Goal: Information Seeking & Learning: Learn about a topic

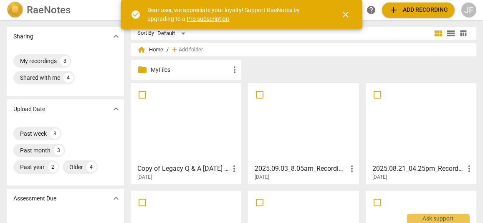
click at [185, 122] on div at bounding box center [186, 123] width 105 height 74
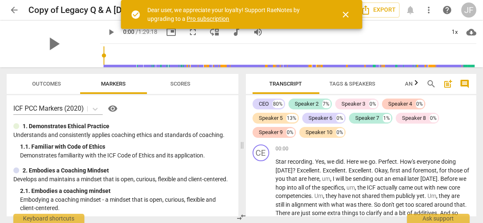
click at [51, 37] on span "play_arrow" at bounding box center [54, 44] width 22 height 22
click at [345, 15] on span "close" at bounding box center [346, 15] width 10 height 10
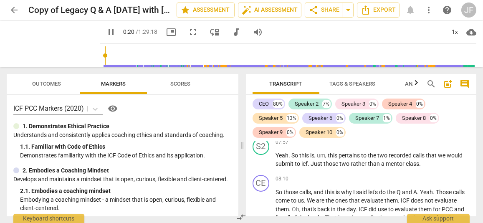
scroll to position [859, 0]
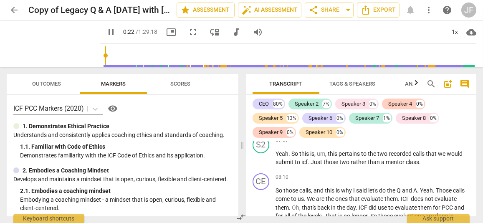
click at [282, 144] on span "07:57" at bounding box center [282, 140] width 13 height 7
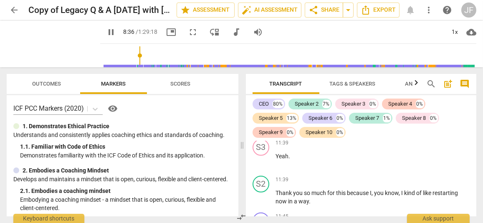
scroll to position [1709, 0]
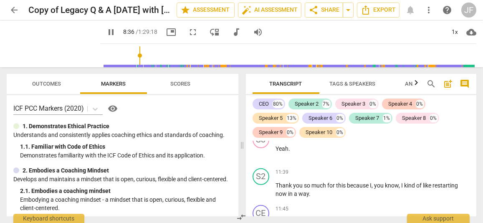
click at [262, 148] on div "S3" at bounding box center [261, 140] width 17 height 17
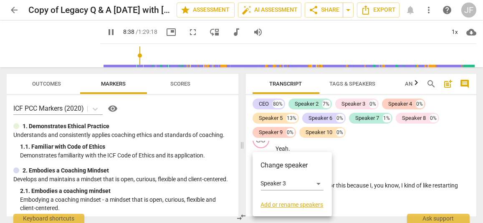
click at [367, 174] on div at bounding box center [241, 111] width 483 height 223
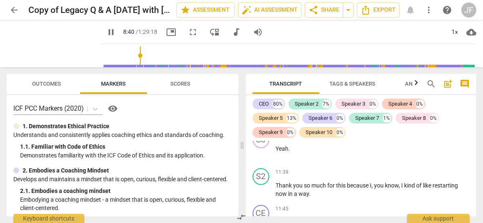
click at [287, 152] on span "Yeah" at bounding box center [282, 148] width 13 height 7
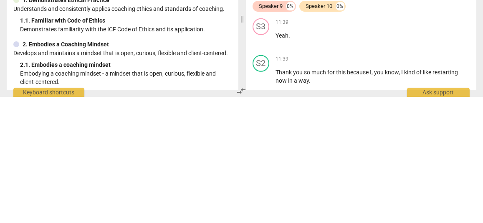
scroll to position [1677, 0]
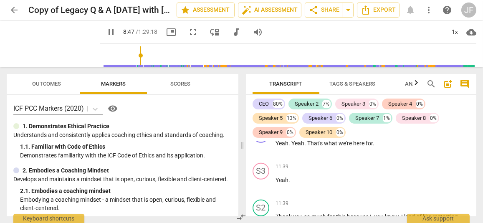
click at [284, 134] on span "11:36" at bounding box center [282, 130] width 13 height 7
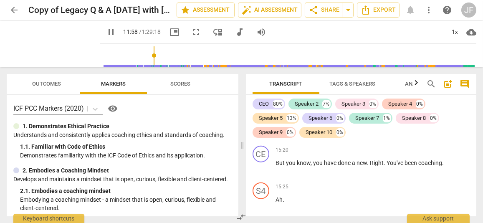
scroll to position [2658, 0]
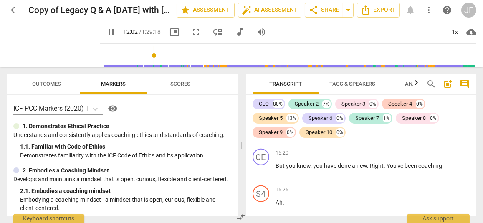
click at [278, 169] on span "But" at bounding box center [281, 166] width 10 height 7
click at [266, 165] on div "CE" at bounding box center [261, 157] width 17 height 17
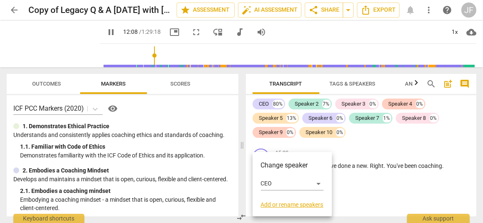
click at [367, 196] on div at bounding box center [241, 111] width 483 height 223
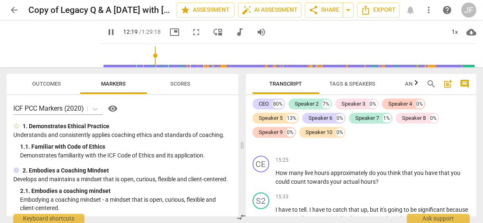
scroll to position [2722, 0]
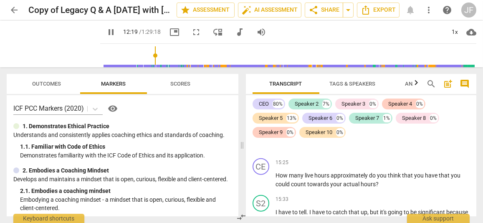
click at [261, 138] on div "S4" at bounding box center [261, 130] width 17 height 17
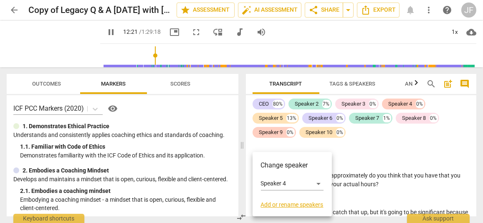
click at [366, 175] on div at bounding box center [241, 111] width 483 height 223
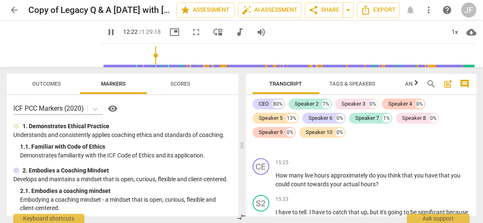
scroll to position [2696, 0]
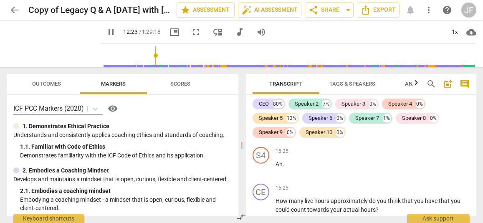
click at [295, 131] on span "you" at bounding box center [292, 127] width 11 height 7
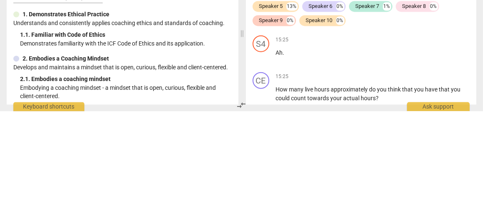
click at [261, 137] on span "pause" at bounding box center [262, 132] width 10 height 10
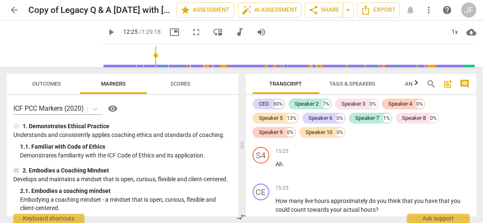
click at [265, 137] on span "play_arrow" at bounding box center [262, 132] width 10 height 10
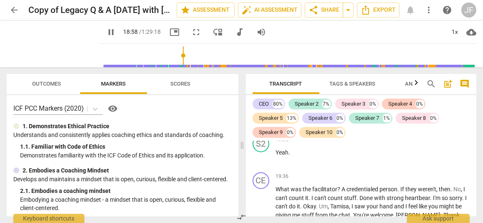
scroll to position [4078, 0]
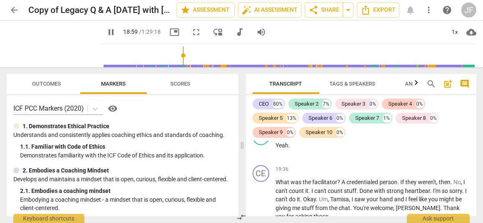
click at [265, 118] on div "Speaker 5" at bounding box center [271, 118] width 24 height 8
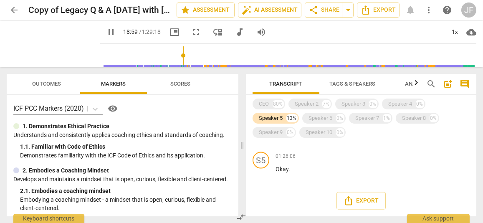
scroll to position [3076, 0]
click at [267, 160] on div "S5" at bounding box center [261, 160] width 17 height 17
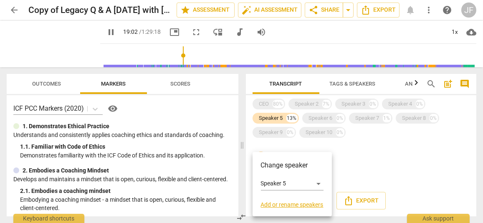
click at [372, 172] on div at bounding box center [241, 111] width 483 height 223
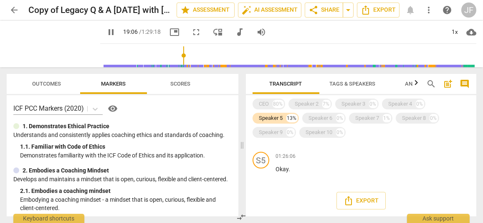
click at [266, 106] on div "CEO" at bounding box center [264, 104] width 10 height 8
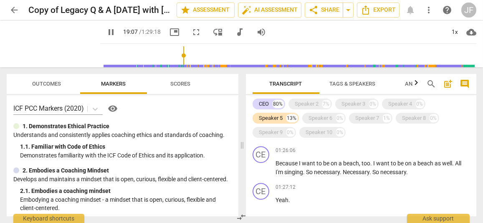
click at [300, 103] on div "Speaker 2" at bounding box center [307, 104] width 24 height 8
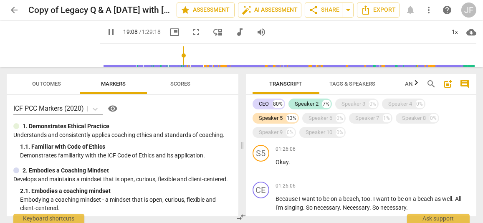
click at [345, 103] on div "Speaker 3" at bounding box center [354, 104] width 24 height 8
click at [397, 102] on div "Speaker 4" at bounding box center [401, 104] width 24 height 8
click at [318, 119] on div "Speaker 6" at bounding box center [321, 118] width 24 height 8
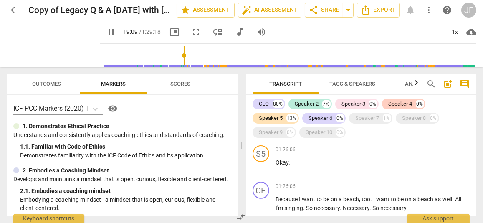
click at [322, 130] on div "Speaker 10" at bounding box center [319, 132] width 27 height 8
click at [274, 133] on div "Speaker 9" at bounding box center [271, 132] width 24 height 8
click at [369, 119] on div "Speaker 7" at bounding box center [368, 118] width 24 height 8
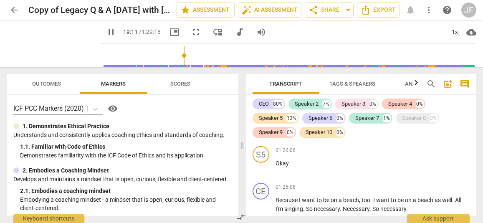
click at [421, 116] on div "Speaker 8" at bounding box center [415, 118] width 24 height 8
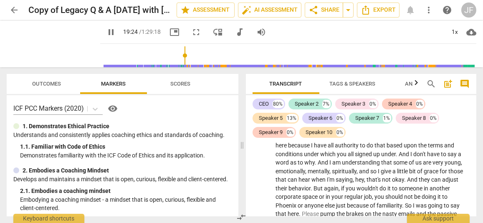
scroll to position [16032, 0]
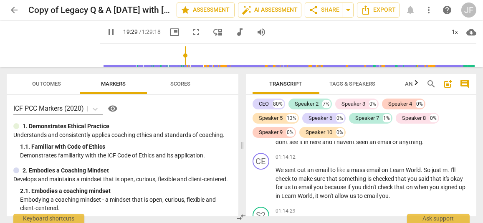
click at [273, 117] on div "Speaker 5" at bounding box center [271, 118] width 24 height 8
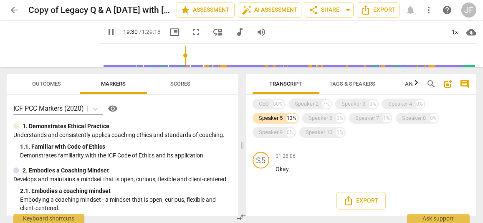
scroll to position [3076, 0]
click at [266, 102] on div "CEO" at bounding box center [264, 104] width 10 height 8
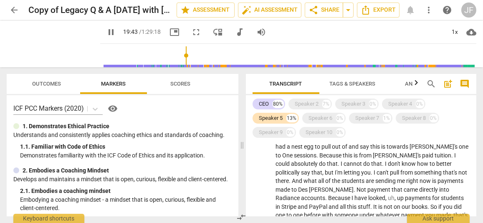
click at [305, 101] on div "Speaker 2" at bounding box center [307, 104] width 24 height 8
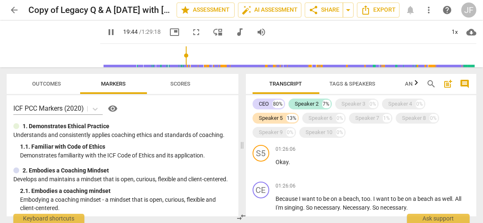
click at [351, 104] on div "Speaker 3" at bounding box center [354, 104] width 24 height 8
click at [404, 102] on div "Speaker 4" at bounding box center [401, 104] width 24 height 8
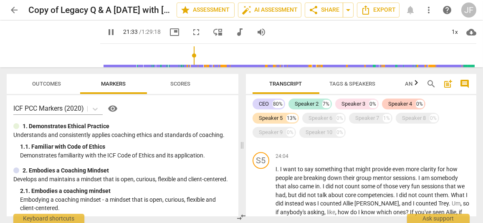
scroll to position [4873, 0]
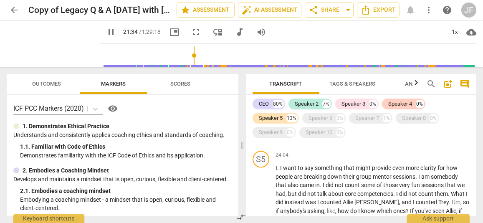
click at [262, 168] on div "S5" at bounding box center [261, 159] width 17 height 17
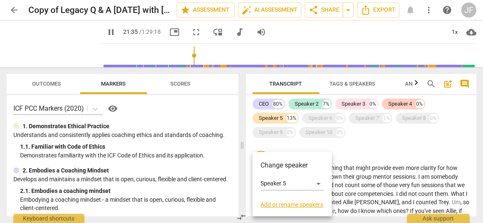
click at [356, 196] on div at bounding box center [241, 111] width 483 height 223
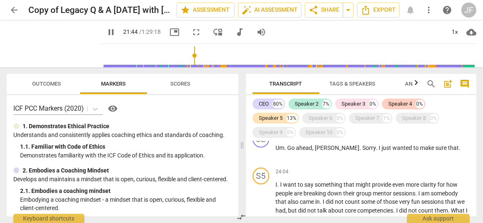
scroll to position [4853, 0]
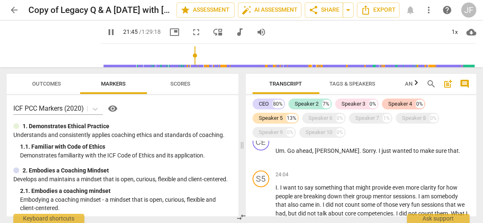
click at [302, 154] on span "ahead" at bounding box center [305, 150] width 16 height 7
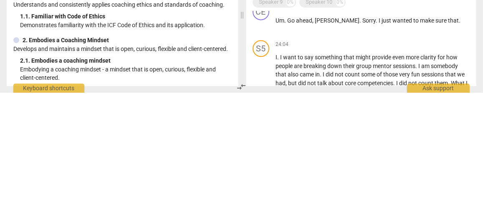
click at [264, 161] on span "pause" at bounding box center [262, 156] width 10 height 10
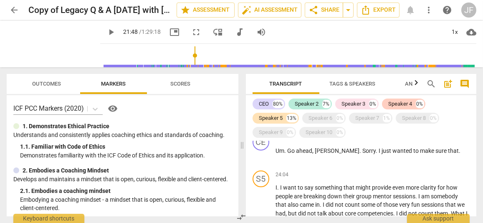
click at [259, 161] on span "play_arrow" at bounding box center [262, 156] width 10 height 10
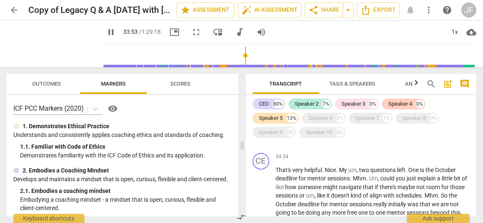
scroll to position [6769, 0]
click at [285, 136] on span "Perfect" at bounding box center [285, 133] width 19 height 7
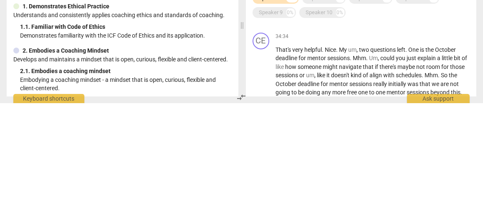
click at [263, 143] on span "pause" at bounding box center [262, 138] width 10 height 10
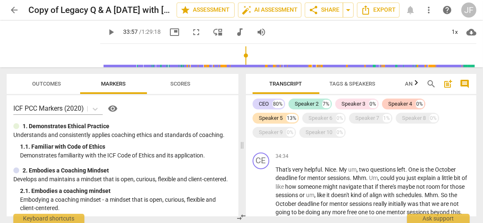
click at [265, 143] on span "play_arrow" at bounding box center [262, 138] width 10 height 10
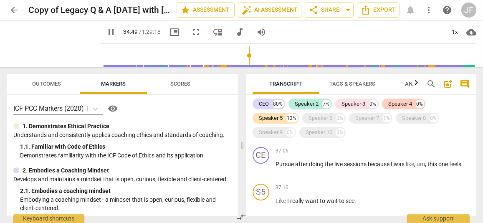
scroll to position [7105, 0]
click at [263, 127] on div "S5" at bounding box center [261, 118] width 17 height 17
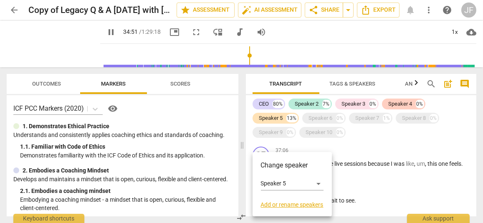
click at [374, 179] on div at bounding box center [241, 111] width 483 height 223
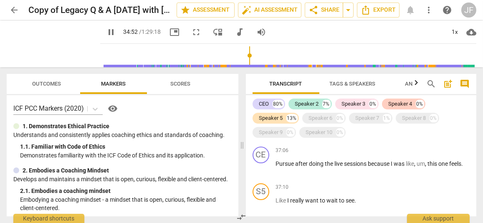
click at [267, 127] on div "S5" at bounding box center [261, 118] width 17 height 17
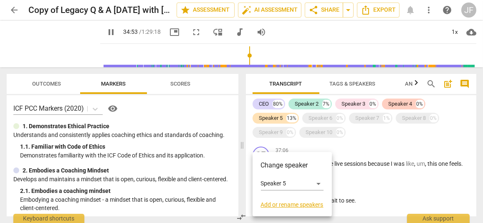
click at [376, 183] on div at bounding box center [241, 111] width 483 height 223
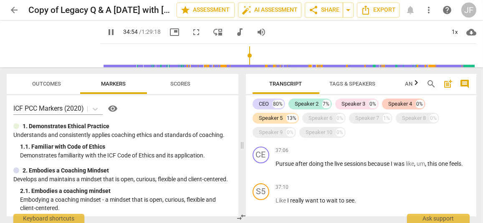
click at [340, 130] on span "I" at bounding box center [338, 127] width 3 height 7
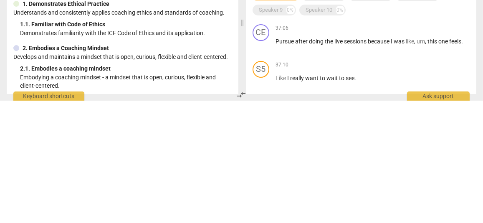
click at [265, 137] on span "pause" at bounding box center [262, 132] width 10 height 10
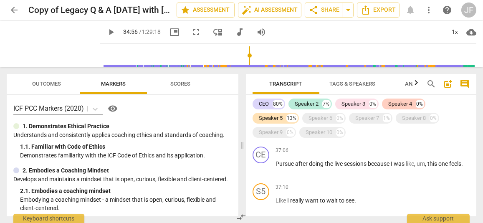
click at [263, 137] on span "play_arrow" at bounding box center [262, 132] width 10 height 10
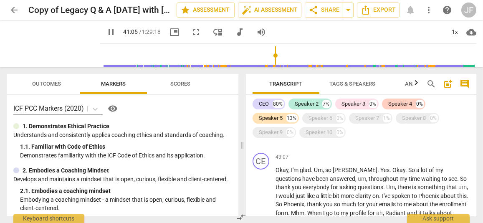
scroll to position [8582, 0]
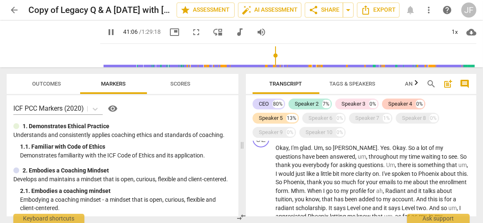
click at [293, 114] on span "complete" at bounding box center [297, 111] width 24 height 7
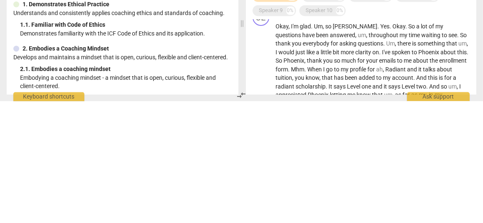
click at [262, 121] on span "pause" at bounding box center [262, 116] width 10 height 10
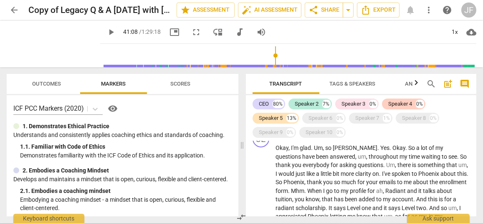
click at [264, 121] on span "play_arrow" at bounding box center [262, 116] width 10 height 10
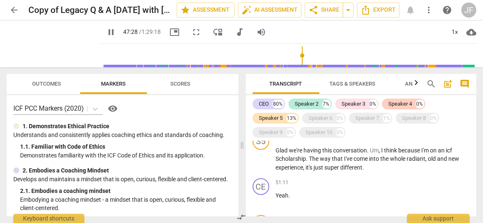
scroll to position [9701, 0]
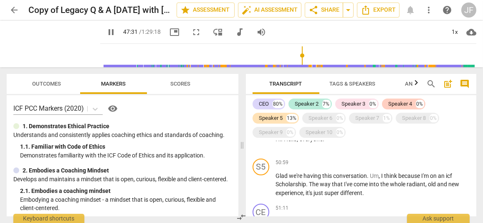
click at [263, 139] on div "S5" at bounding box center [261, 130] width 17 height 17
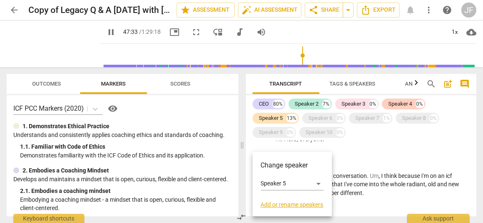
click at [370, 189] on div at bounding box center [241, 111] width 483 height 223
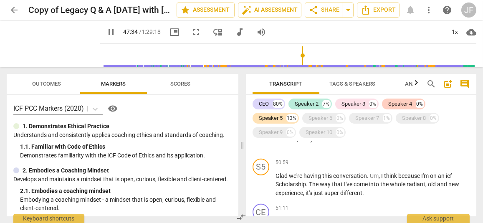
click at [315, 142] on span "everyone" at bounding box center [311, 139] width 23 height 7
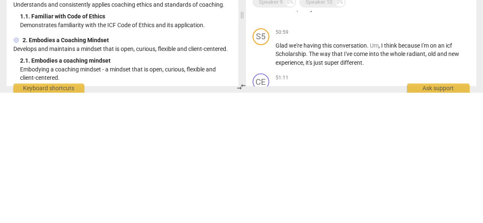
click at [268, 149] on span "pause" at bounding box center [261, 144] width 13 height 10
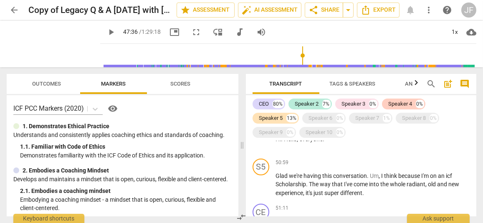
click at [261, 149] on span "play_arrow" at bounding box center [262, 144] width 10 height 10
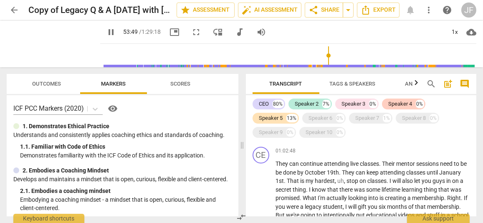
scroll to position [11968, 0]
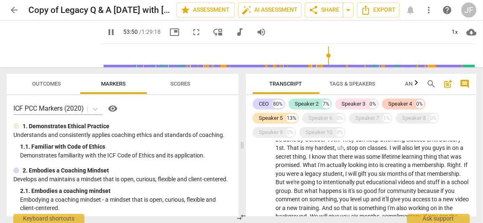
click at [301, 107] on p "Chat I see your hand ? It is . Um , okay , so for legacy students , they can co…" at bounding box center [373, 94] width 194 height 26
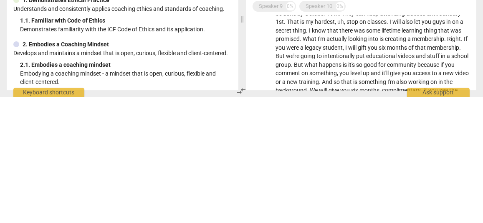
click at [265, 100] on span "pause" at bounding box center [262, 95] width 10 height 10
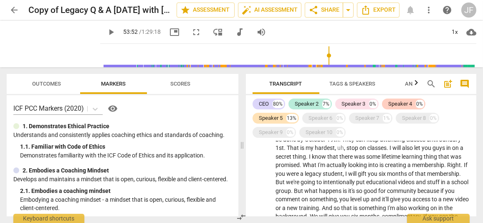
click at [259, 100] on span "play_arrow" at bounding box center [262, 95] width 10 height 10
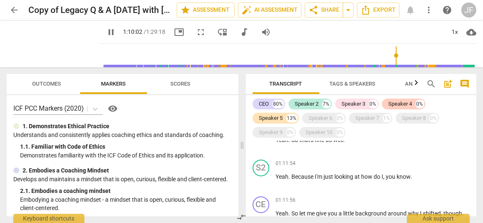
scroll to position [13807, 0]
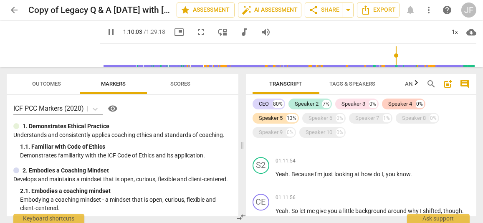
click at [308, 104] on span "trade" at bounding box center [315, 100] width 14 height 7
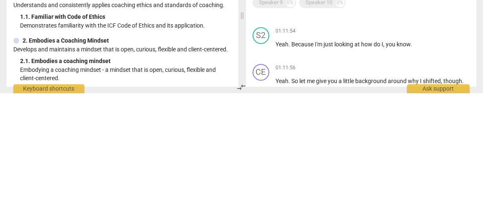
click at [266, 111] on span "pause" at bounding box center [262, 106] width 10 height 10
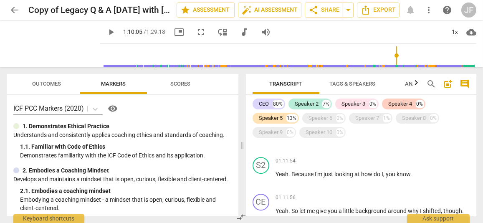
click at [264, 111] on span "play_arrow" at bounding box center [262, 106] width 10 height 10
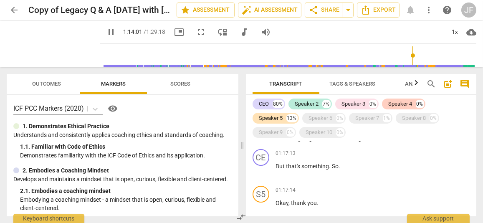
scroll to position [14979, 0]
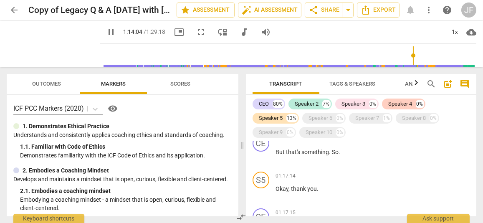
click at [315, 128] on p "I will say that the tools that we have now , some of the tools like the exam , …" at bounding box center [373, 111] width 194 height 34
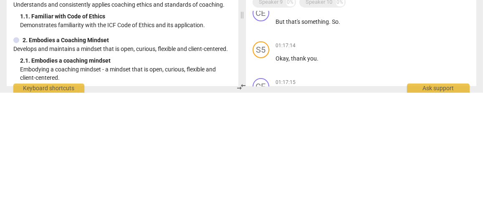
click at [264, 117] on span "pause" at bounding box center [262, 112] width 10 height 10
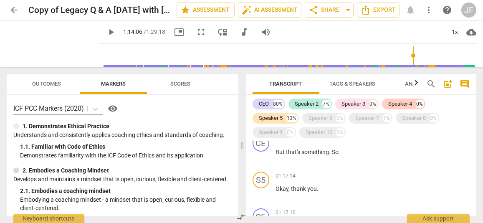
click at [265, 117] on span "play_arrow" at bounding box center [262, 112] width 10 height 10
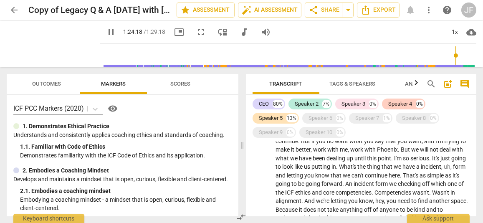
scroll to position [16242, 0]
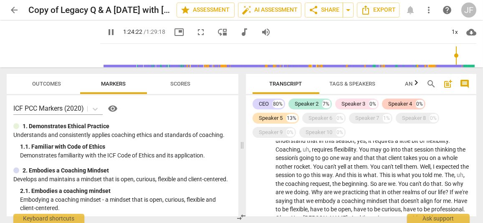
type input "5063"
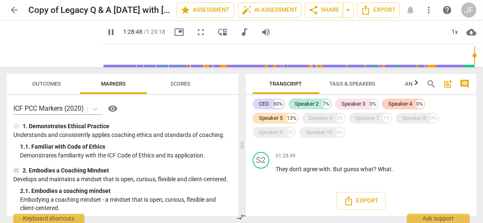
scroll to position [17135, 0]
type input "5343"
click at [18, 13] on span "arrow_back" at bounding box center [14, 10] width 10 height 10
